Goal: Navigation & Orientation: Find specific page/section

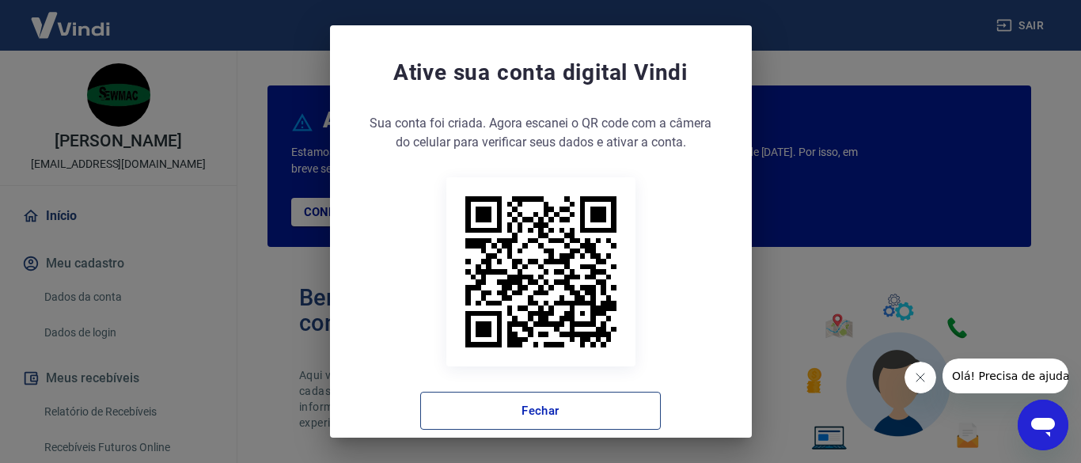
click at [571, 415] on button "Fechar" at bounding box center [540, 411] width 241 height 38
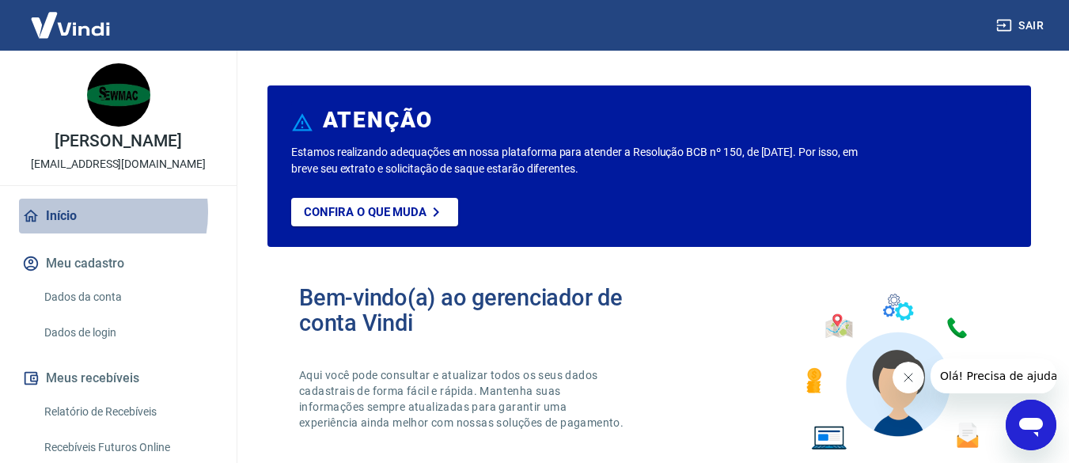
click at [78, 212] on link "Início" at bounding box center [118, 216] width 199 height 35
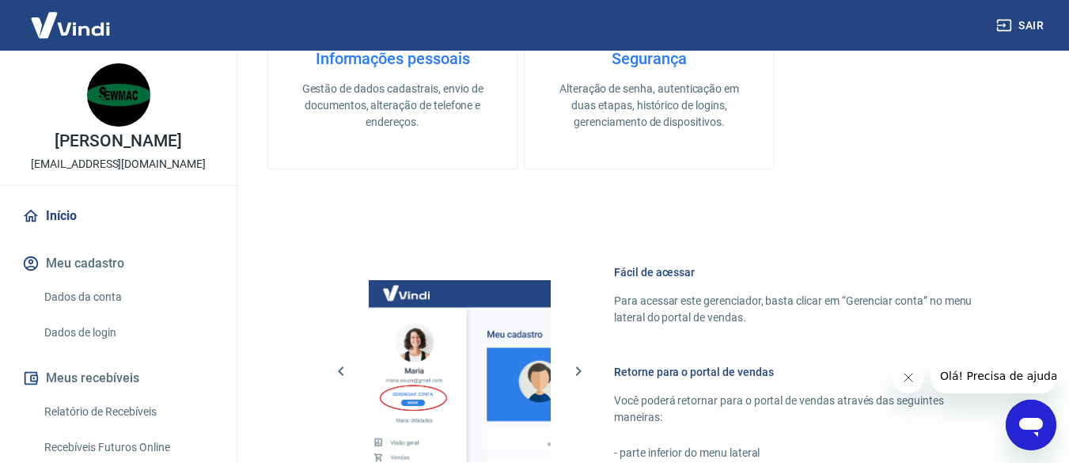
scroll to position [661, 0]
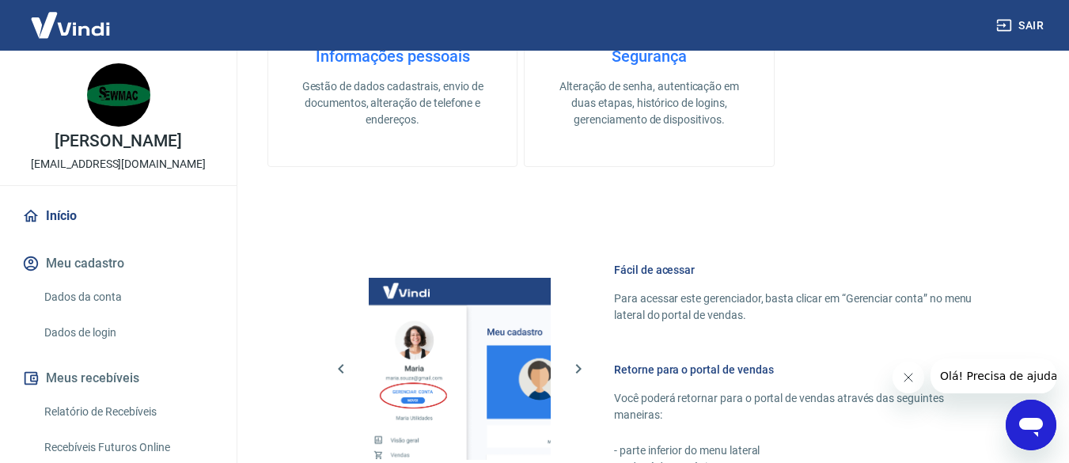
click at [902, 380] on icon "Fechar mensagem da empresa" at bounding box center [908, 377] width 13 height 13
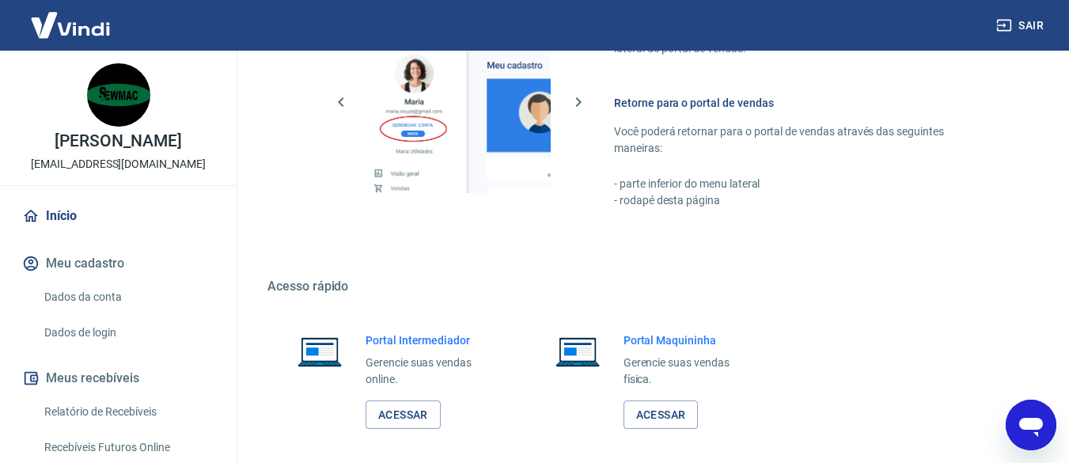
scroll to position [930, 0]
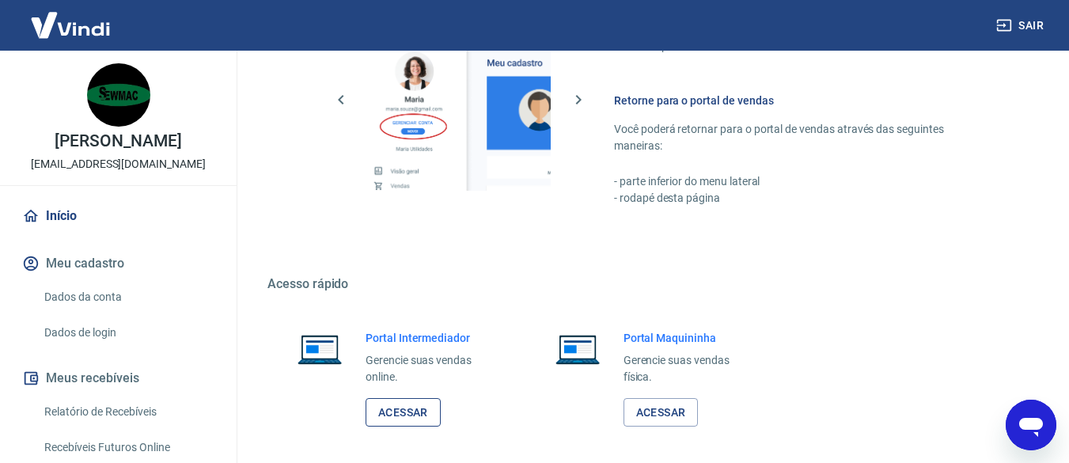
click at [387, 427] on link "Acessar" at bounding box center [403, 412] width 75 height 29
